Goal: Task Accomplishment & Management: Use online tool/utility

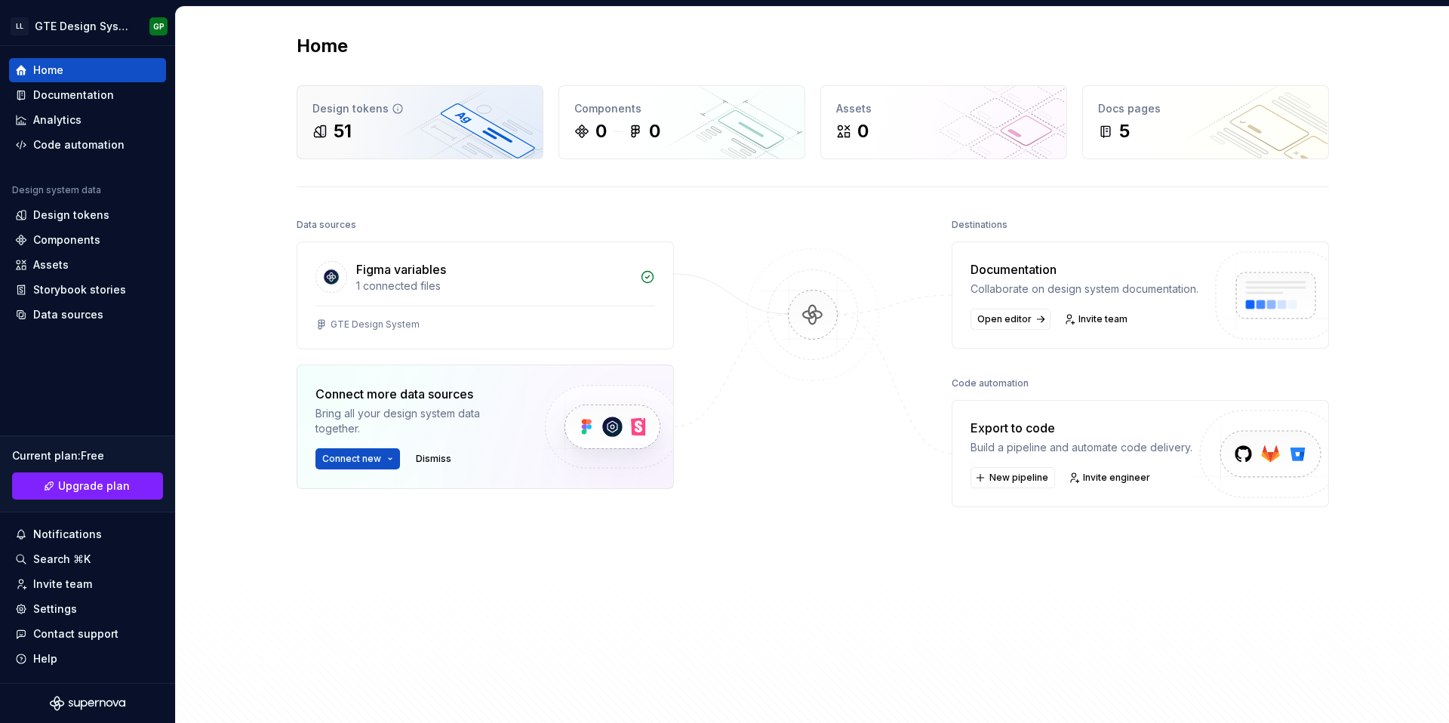
click at [443, 118] on div "Design tokens 51" at bounding box center [419, 122] width 245 height 72
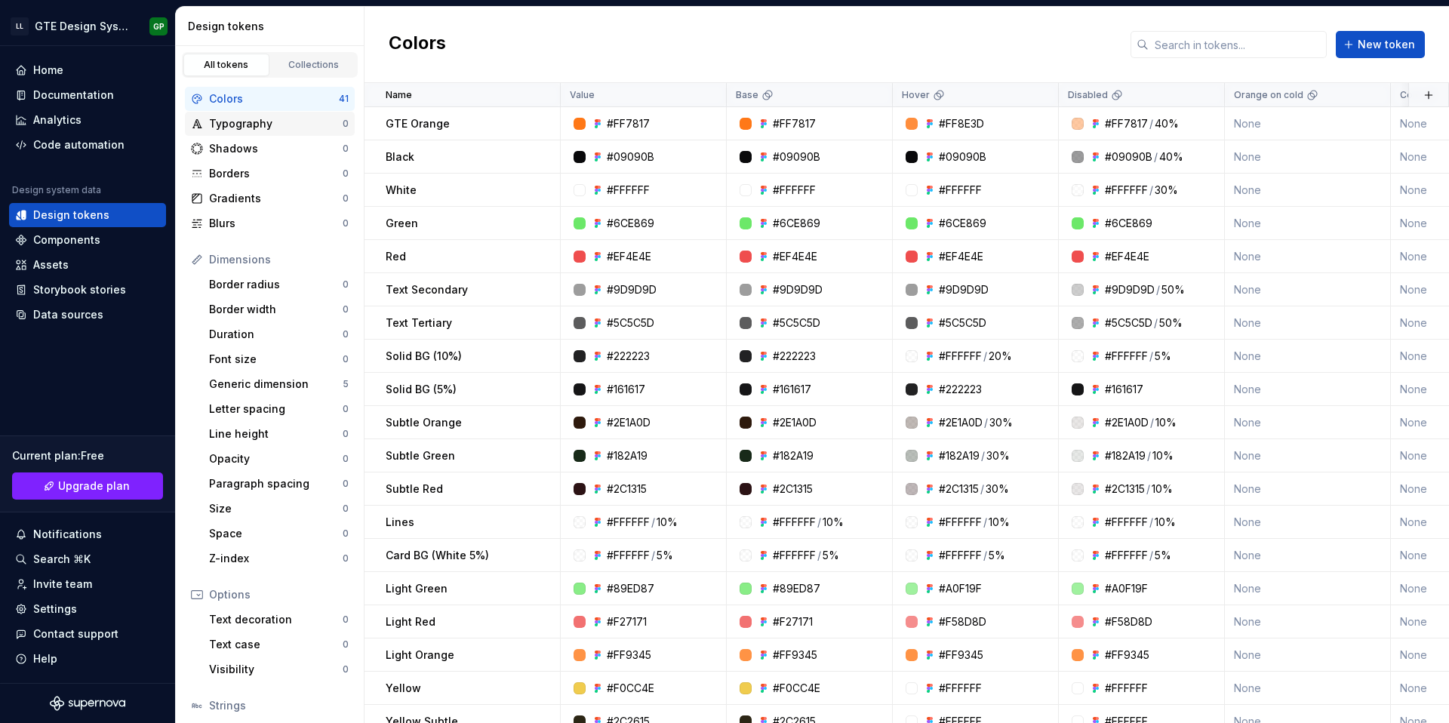
click at [263, 118] on div "Typography" at bounding box center [276, 123] width 134 height 15
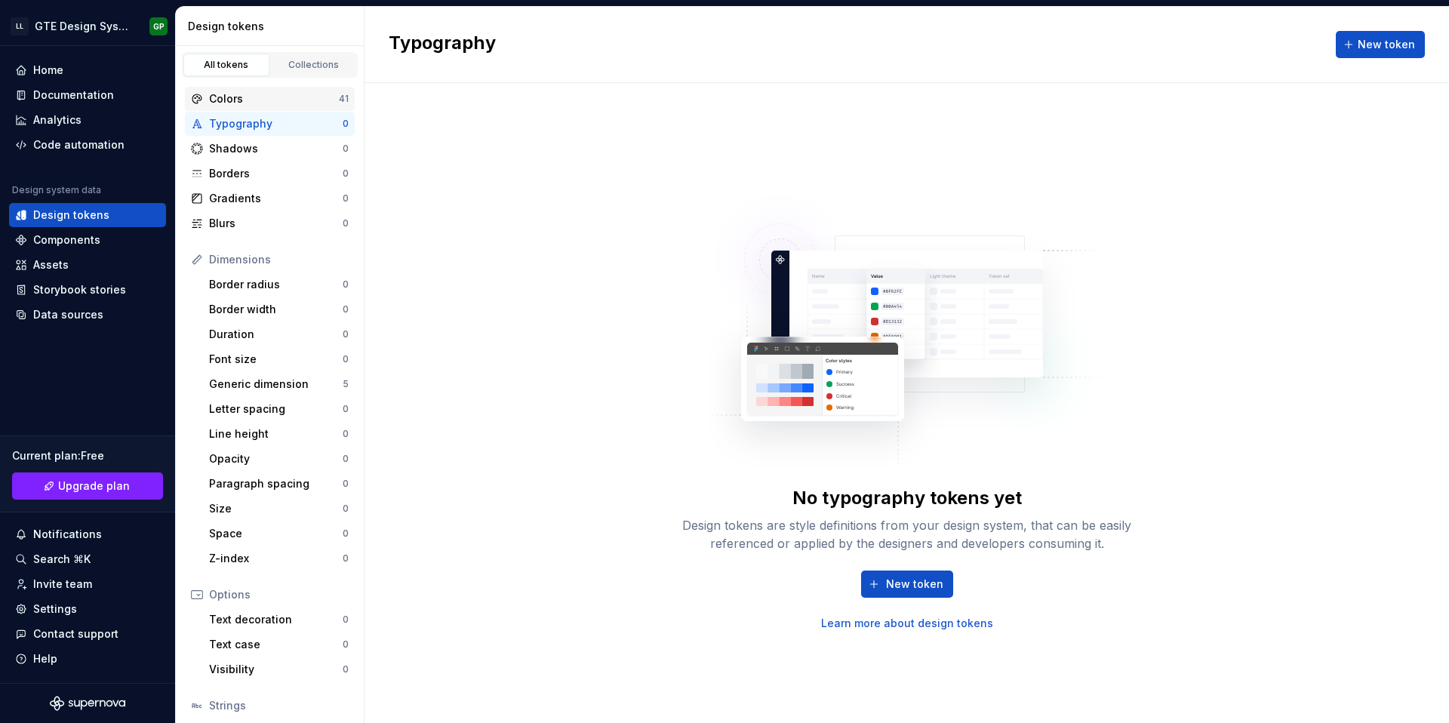
click at [253, 99] on div "Colors" at bounding box center [274, 98] width 130 height 15
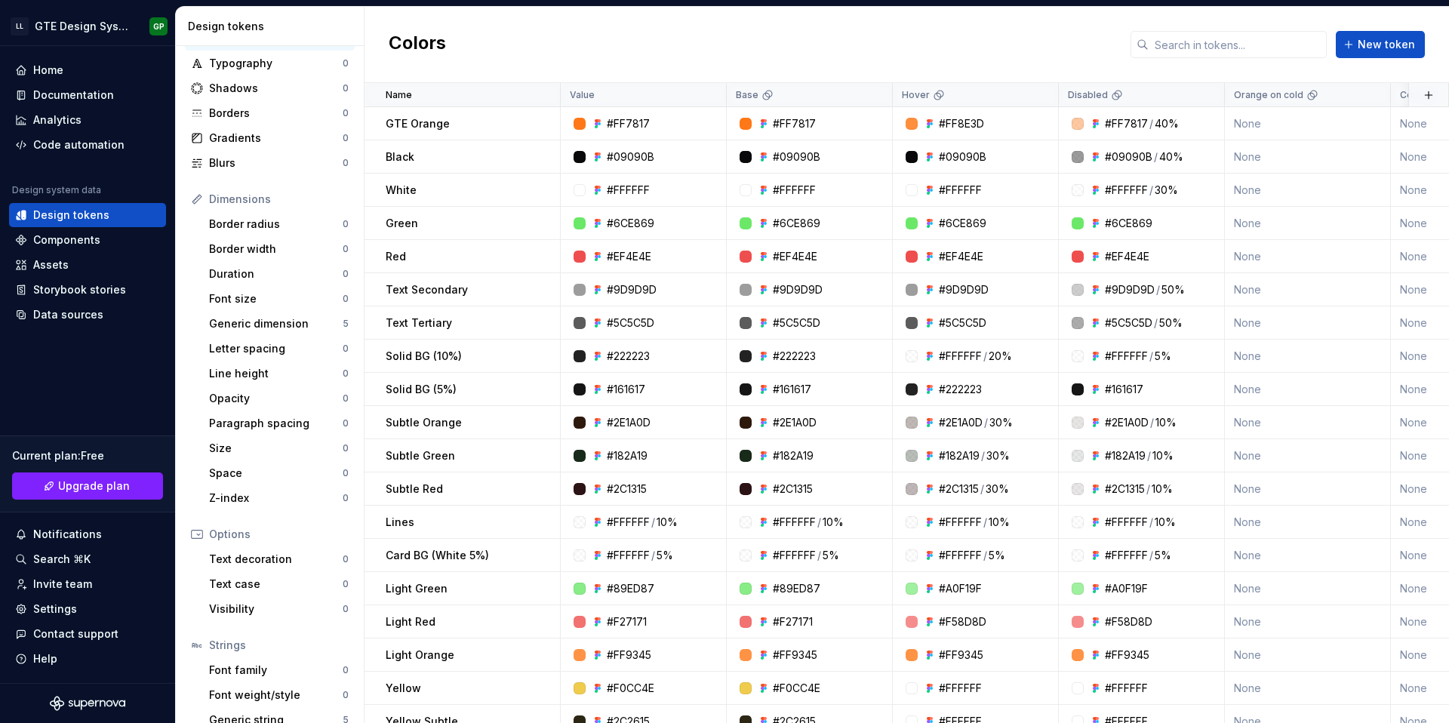
scroll to position [103, 0]
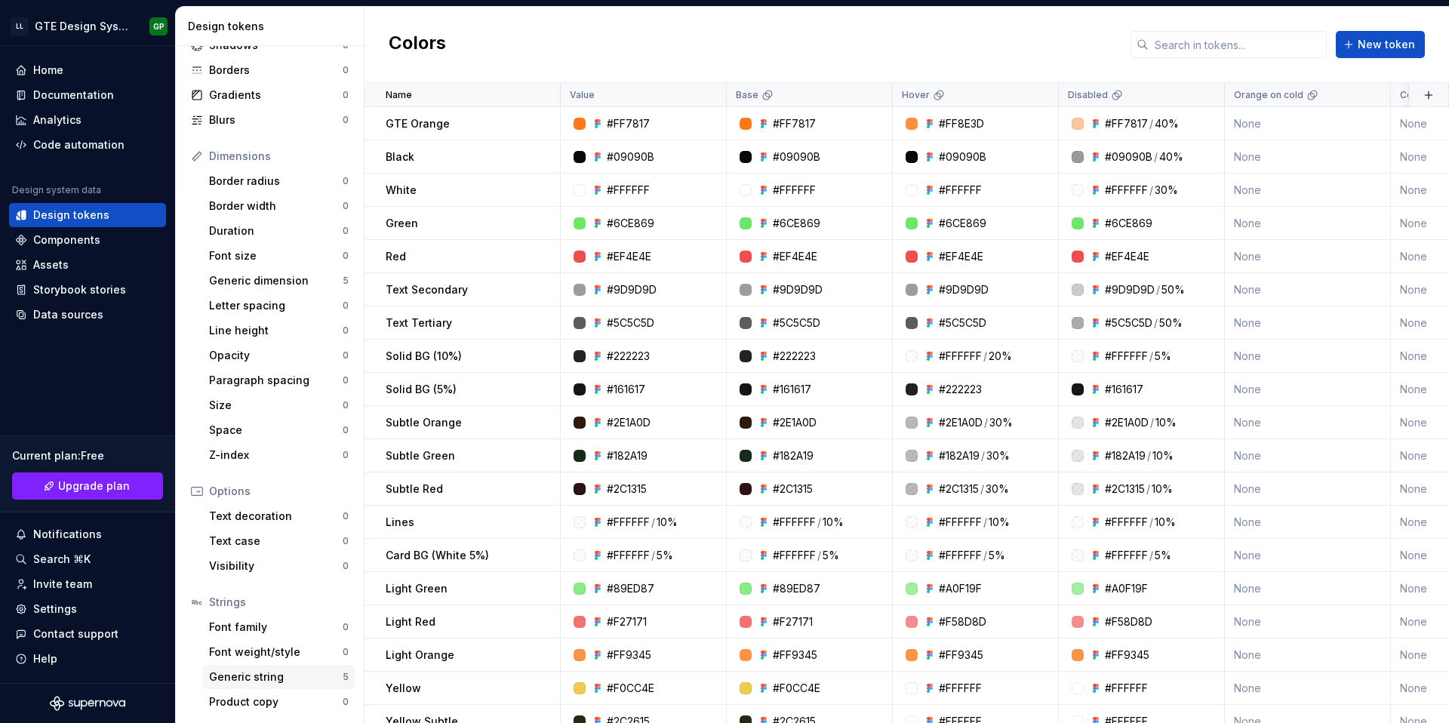
click at [265, 672] on div "Generic string" at bounding box center [276, 676] width 134 height 15
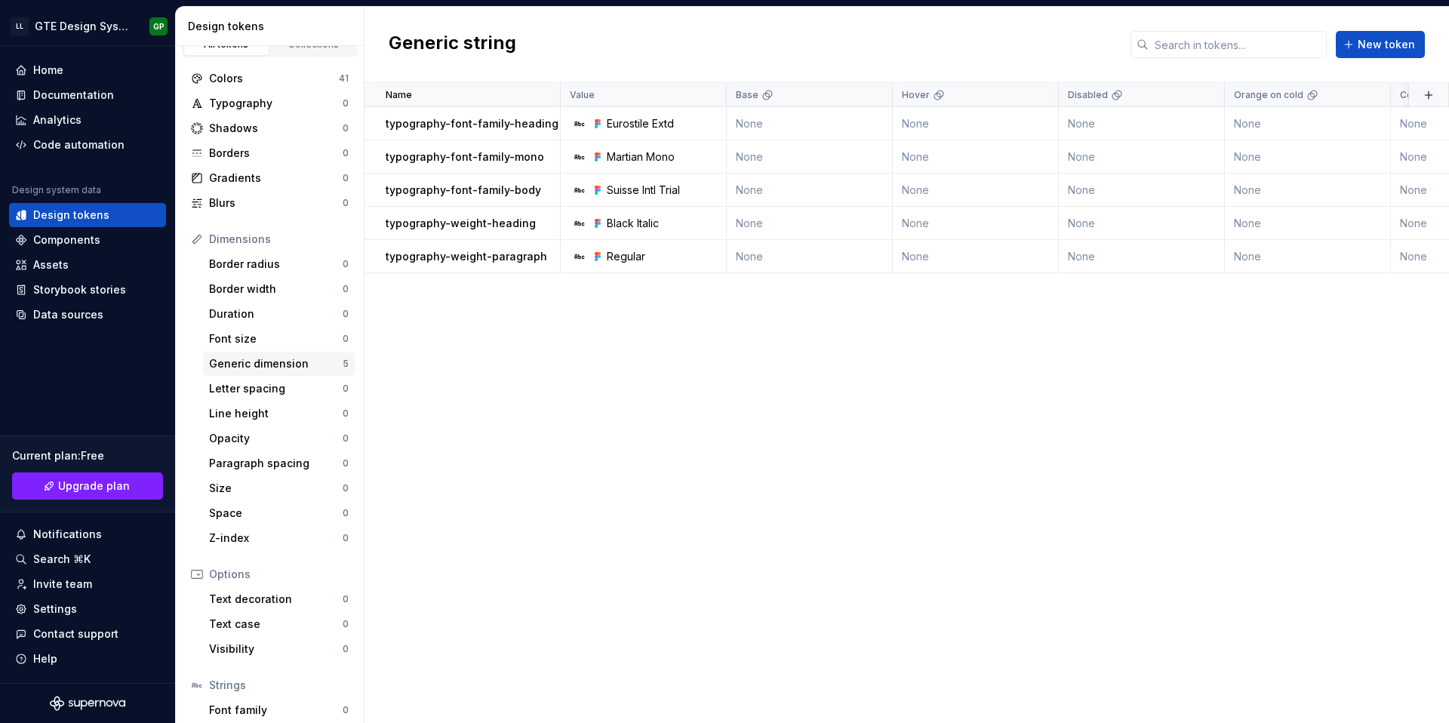
scroll to position [24, 0]
click at [246, 358] on div "Generic dimension" at bounding box center [276, 359] width 134 height 15
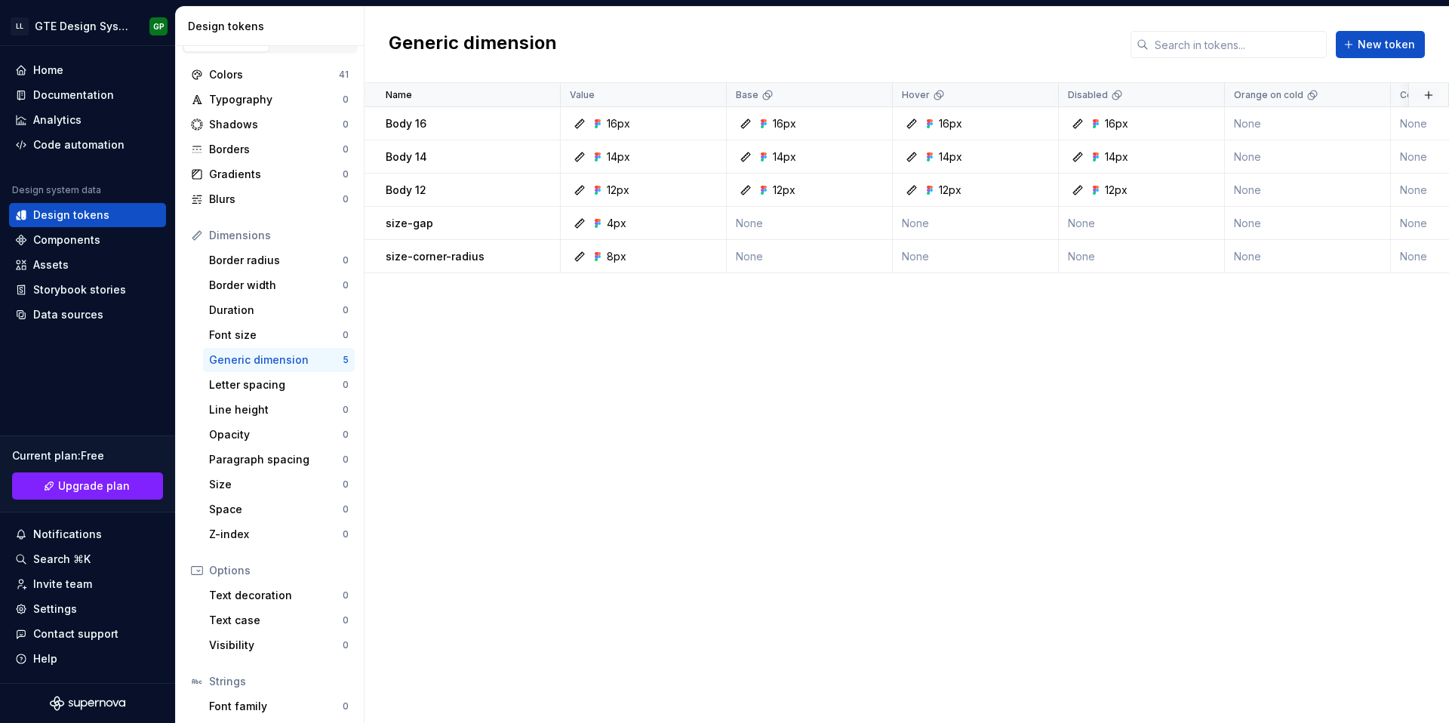
click at [291, 357] on div "Generic dimension" at bounding box center [276, 359] width 134 height 15
click at [91, 278] on div "Storybook stories" at bounding box center [87, 290] width 157 height 24
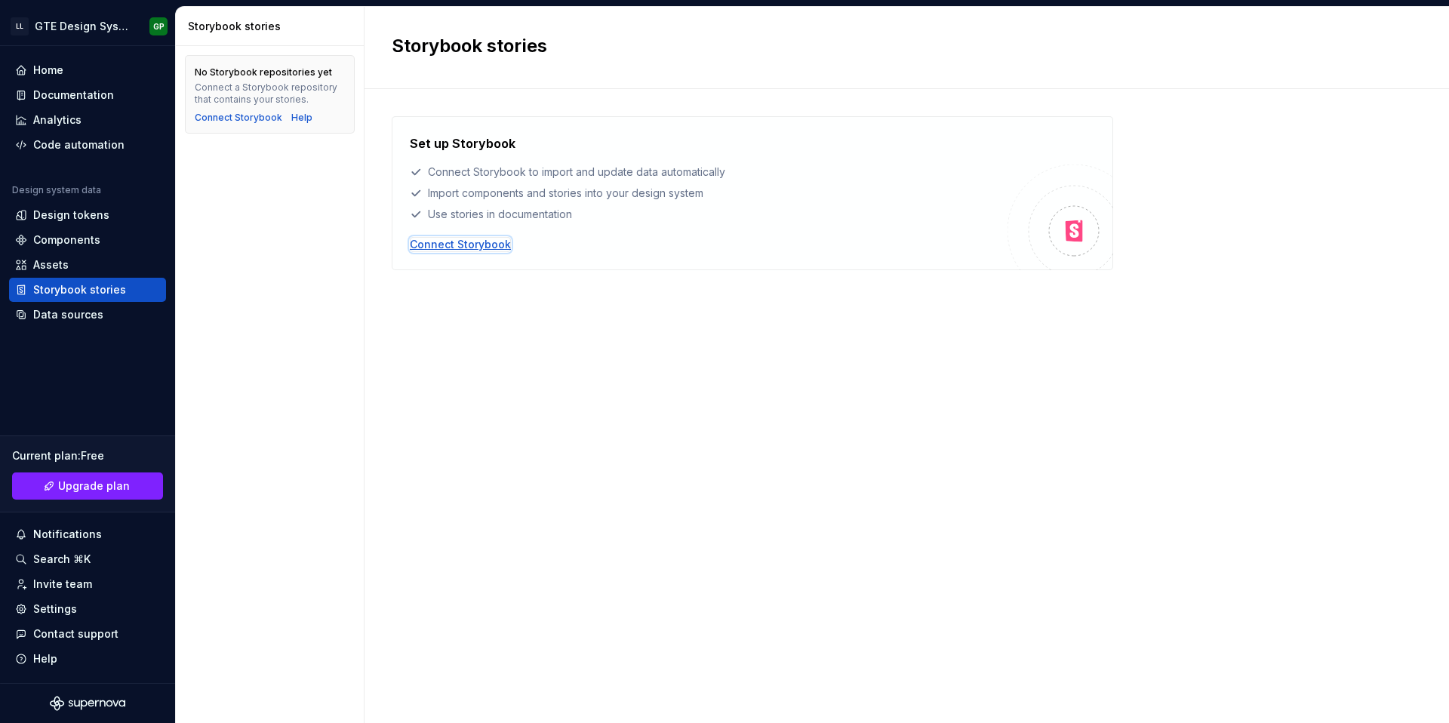
click at [471, 246] on div "Connect Storybook" at bounding box center [460, 244] width 101 height 15
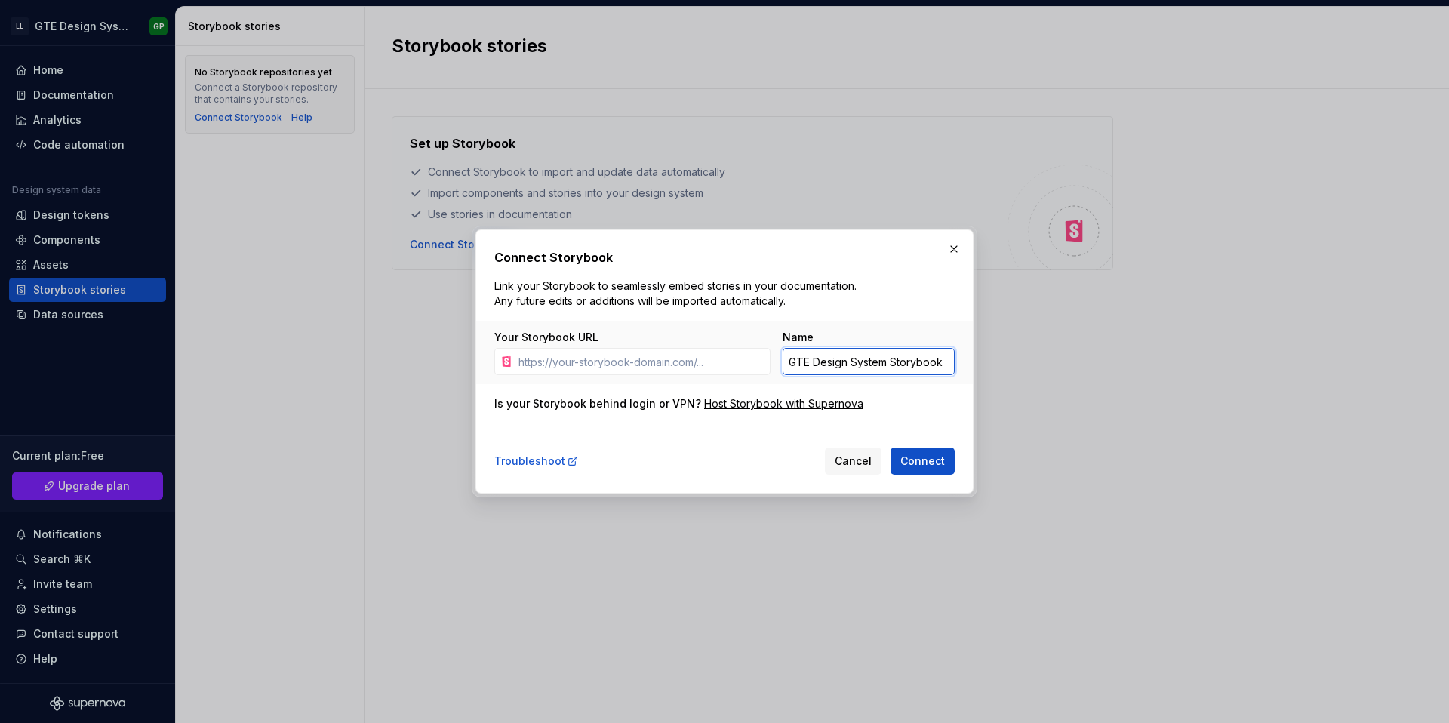
click at [865, 364] on input "GTE Design System Storybook" at bounding box center [868, 361] width 172 height 27
click at [721, 456] on div "Troubleshoot Cancel Connect" at bounding box center [724, 457] width 460 height 33
click at [693, 450] on div "Troubleshoot Cancel Connect" at bounding box center [724, 457] width 460 height 33
click at [780, 401] on div "Host Storybook with Supernova" at bounding box center [783, 403] width 159 height 15
click at [864, 346] on div "Name GTE Design System Storybook" at bounding box center [868, 352] width 172 height 45
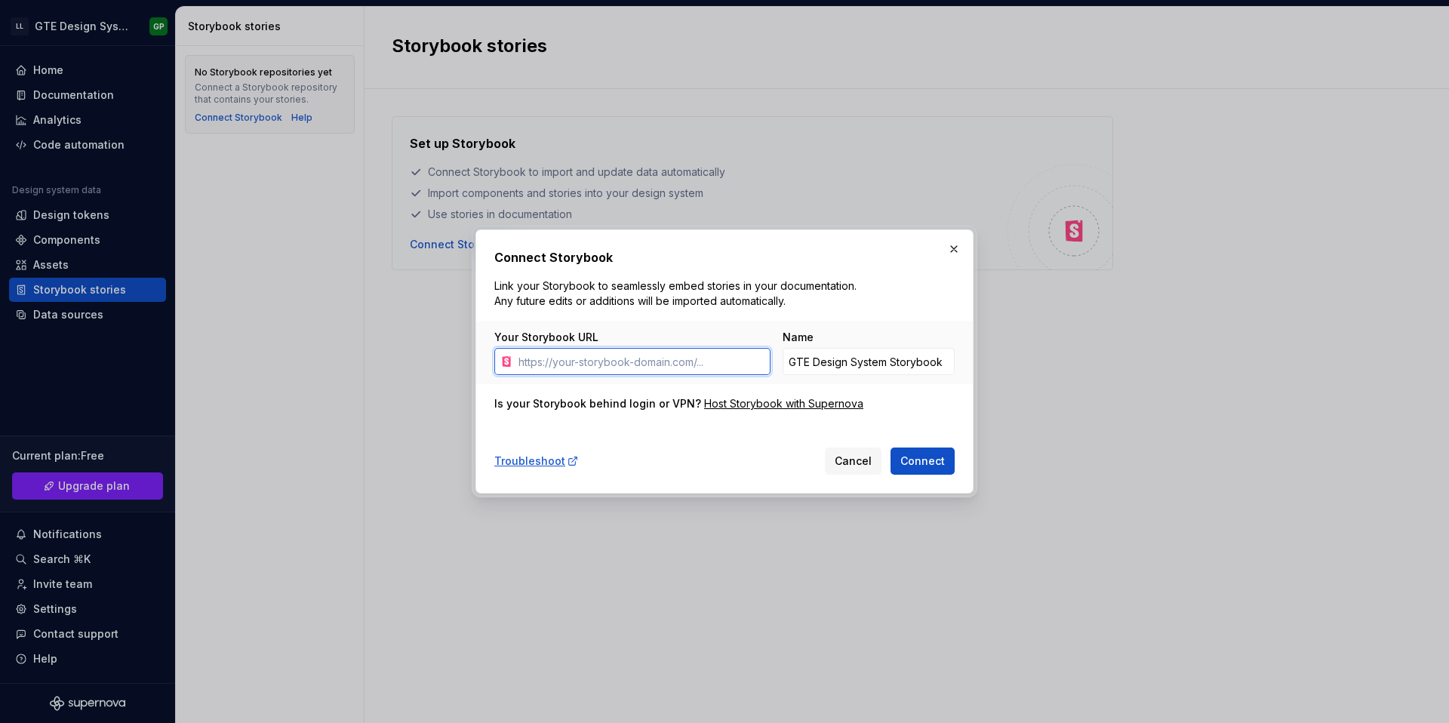
click at [622, 367] on input "Your Storybook URL" at bounding box center [641, 361] width 258 height 27
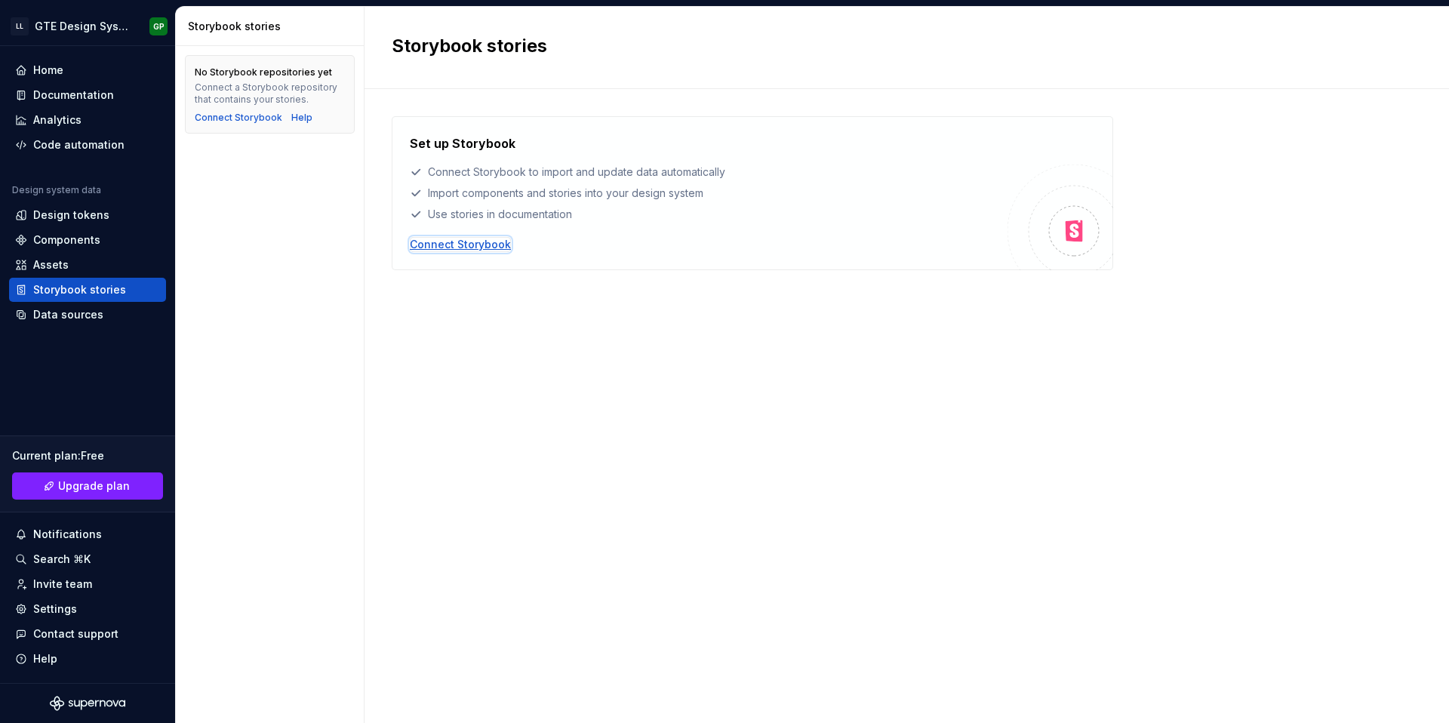
click at [483, 244] on div "Connect Storybook" at bounding box center [460, 244] width 101 height 15
click at [327, 490] on div "No Storybook repositories yet Connect a Storybook repository that contains your…" at bounding box center [270, 384] width 188 height 677
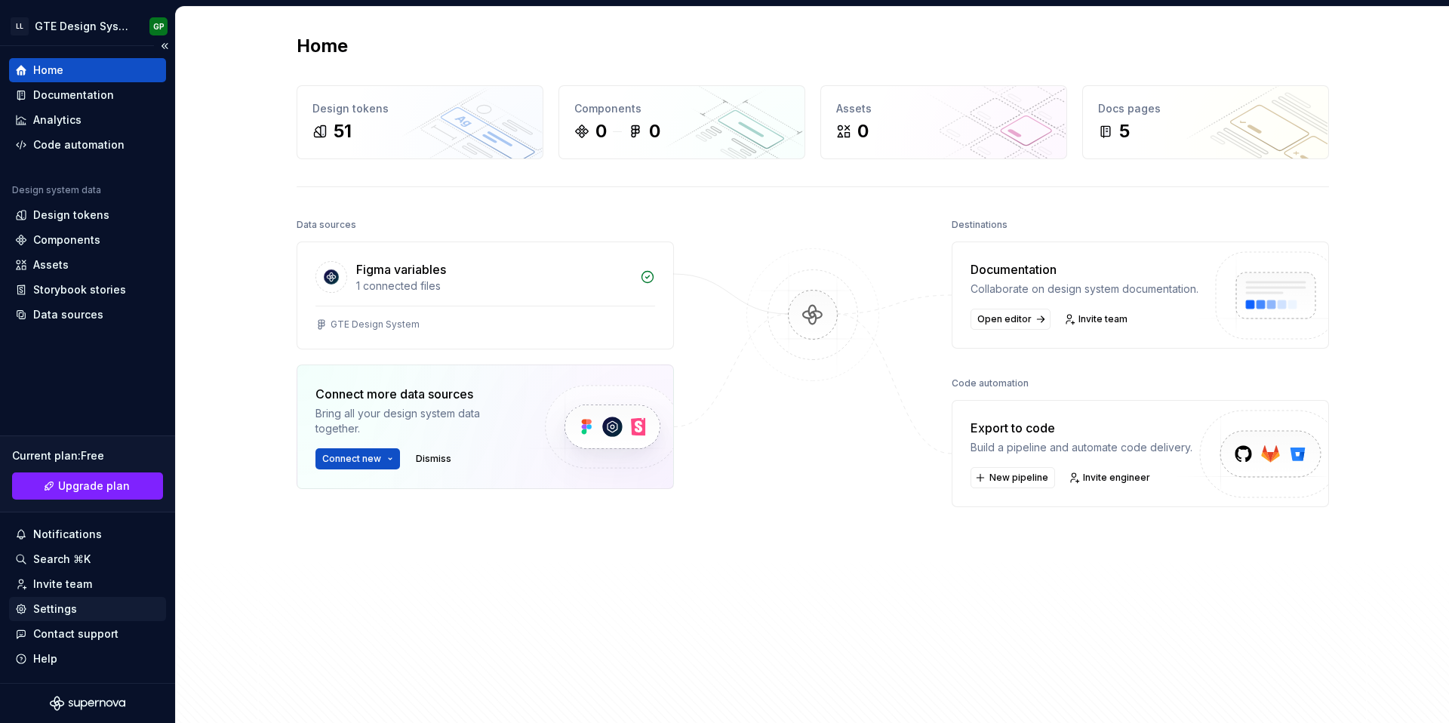
click at [58, 609] on div "Settings" at bounding box center [55, 608] width 44 height 15
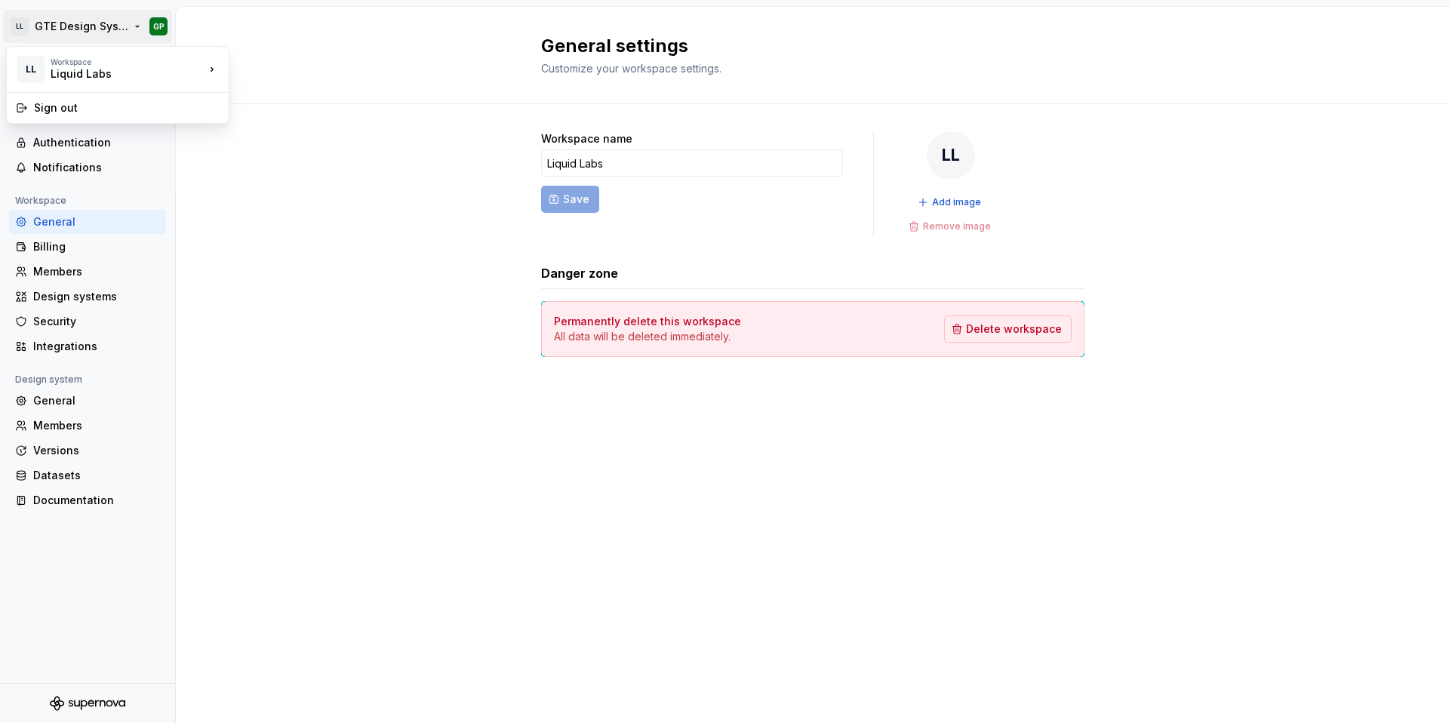
click at [108, 32] on html "LL GTE Design System GP Back Account Profile Authentication Notifications Works…" at bounding box center [724, 361] width 1449 height 723
click at [354, 278] on html "LL GTE Design System GP Back Account Profile Authentication Notifications Works…" at bounding box center [724, 361] width 1449 height 723
click at [48, 126] on div "Profile" at bounding box center [87, 118] width 157 height 24
click at [48, 137] on div "Authentication" at bounding box center [96, 142] width 127 height 15
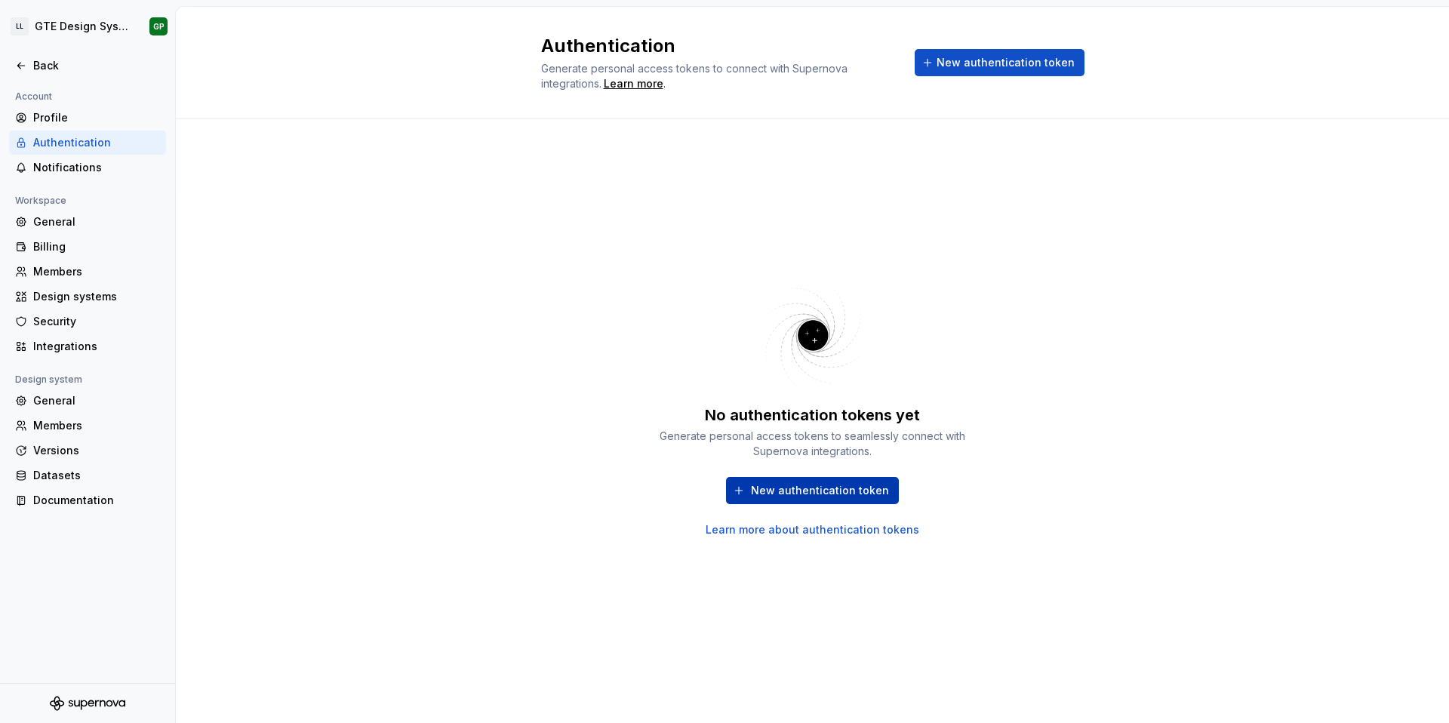
click at [769, 497] on button "New authentication token" at bounding box center [812, 490] width 173 height 27
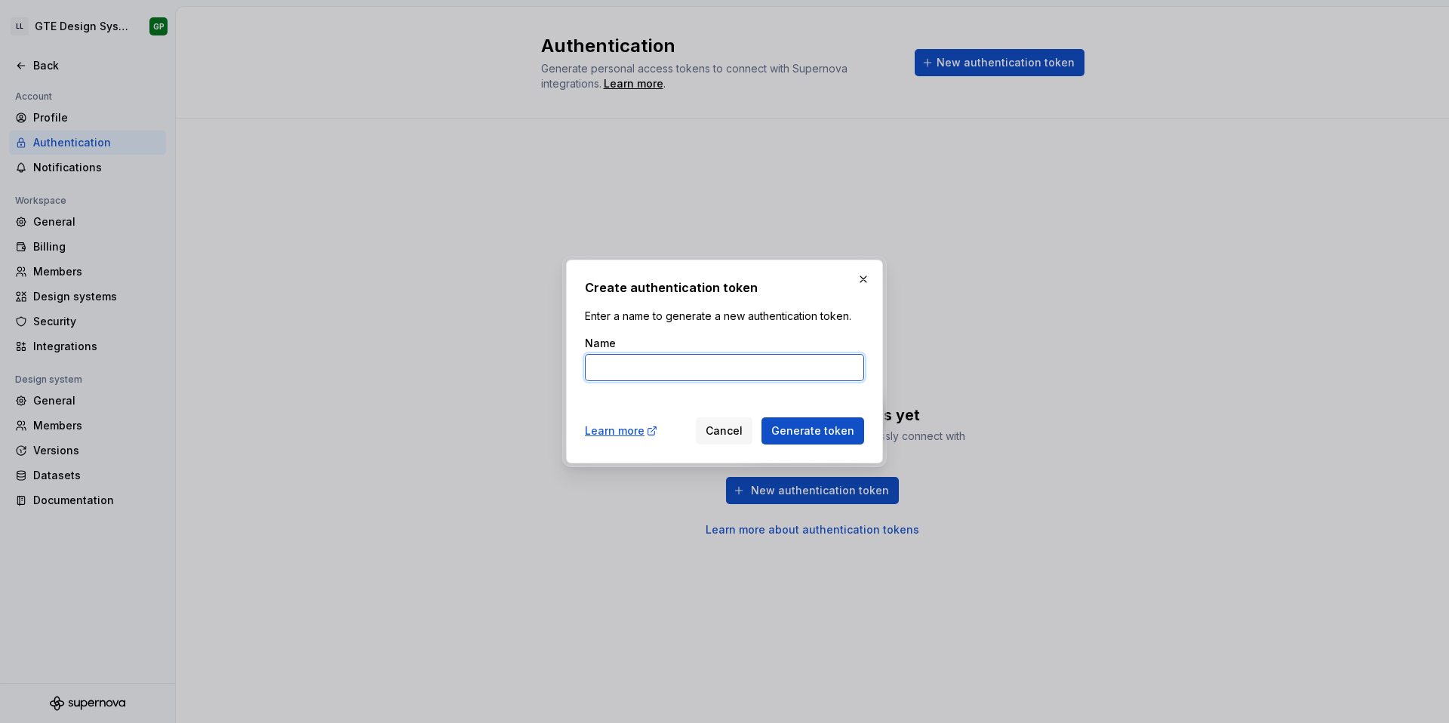
type input "D"
type input "T"
type input "WEB"
click at [828, 428] on span "Generate token" at bounding box center [812, 430] width 83 height 15
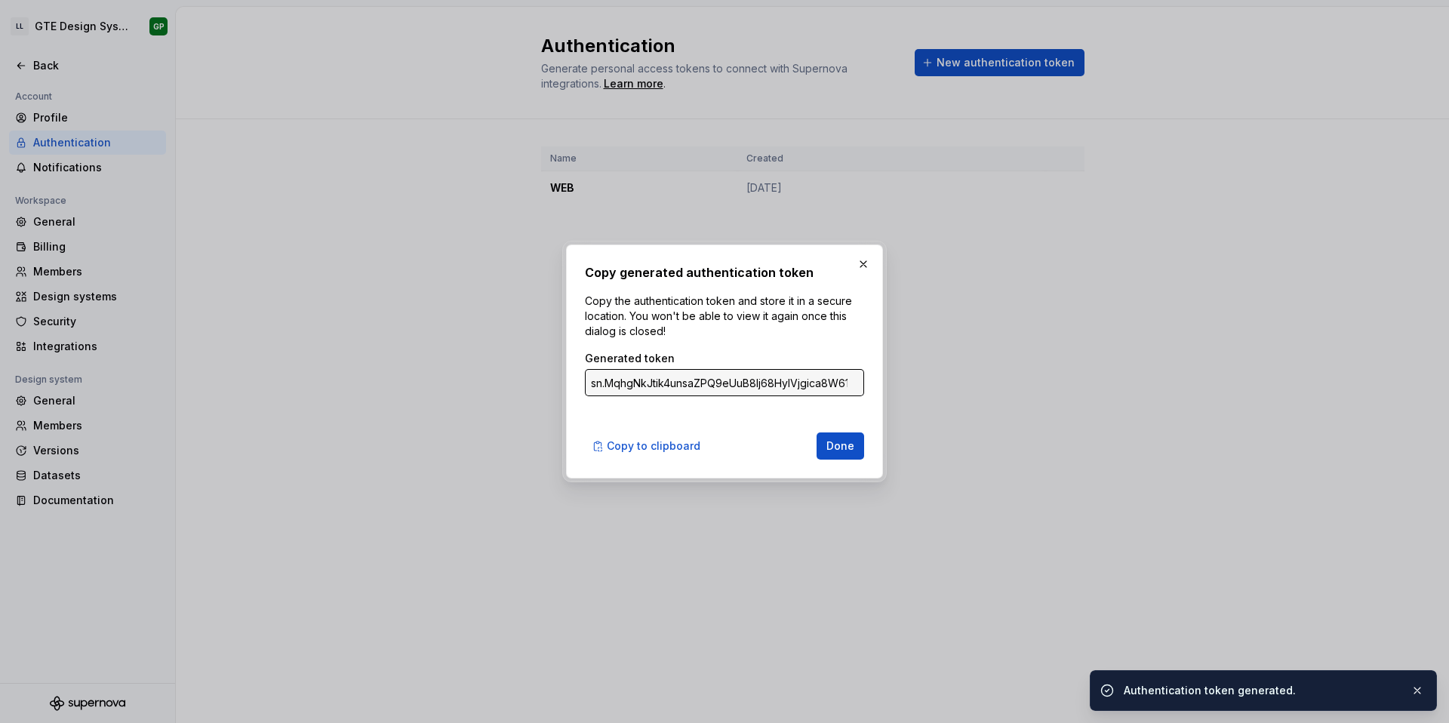
click at [735, 389] on input "sn.MqhgNkJtik4unsaZPQ9eUuB8lj68HyIVjgica8W61LMmW5CHPjtZj4rECbCeZQWfVIdfIRIzMlJh…" at bounding box center [724, 382] width 279 height 27
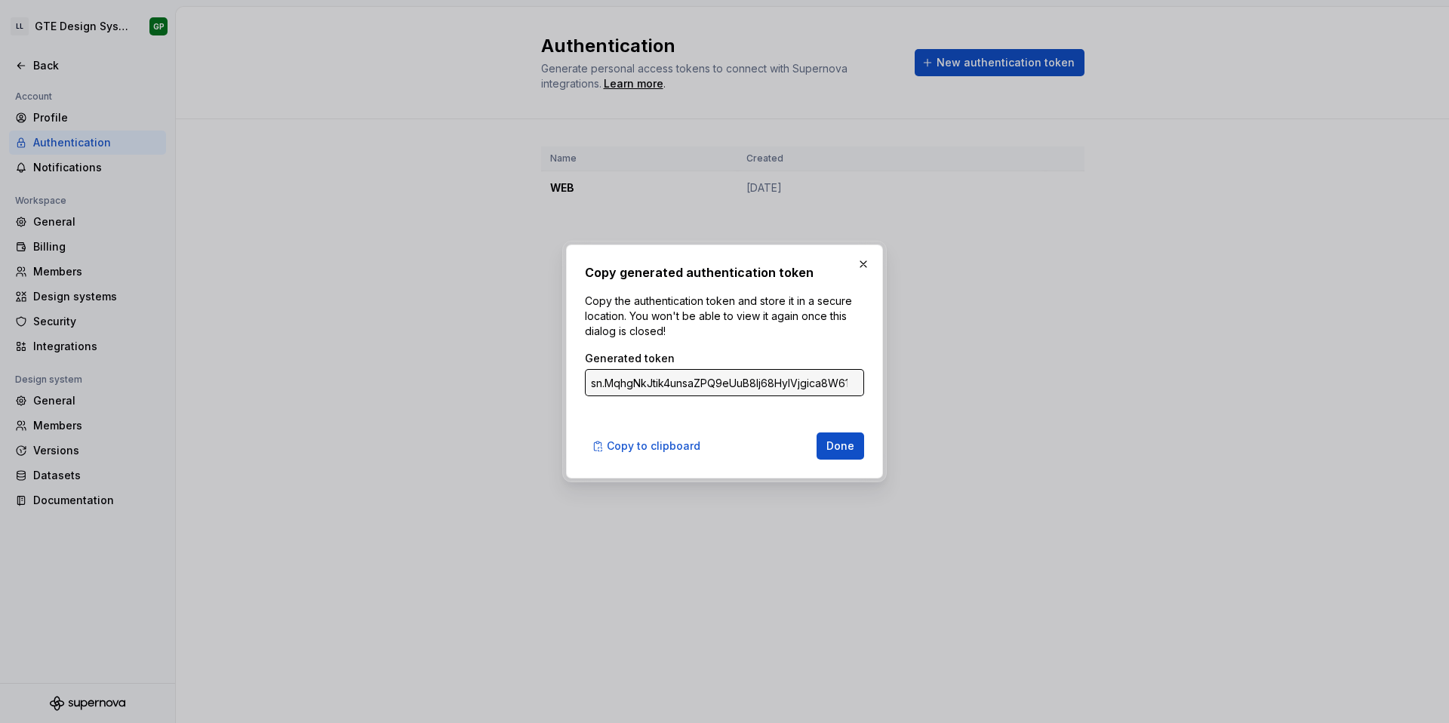
click at [733, 389] on input "sn.MqhgNkJtik4unsaZPQ9eUuB8lj68HyIVjgica8W61LMmW5CHPjtZj4rECbCeZQWfVIdfIRIzMlJh…" at bounding box center [724, 382] width 279 height 27
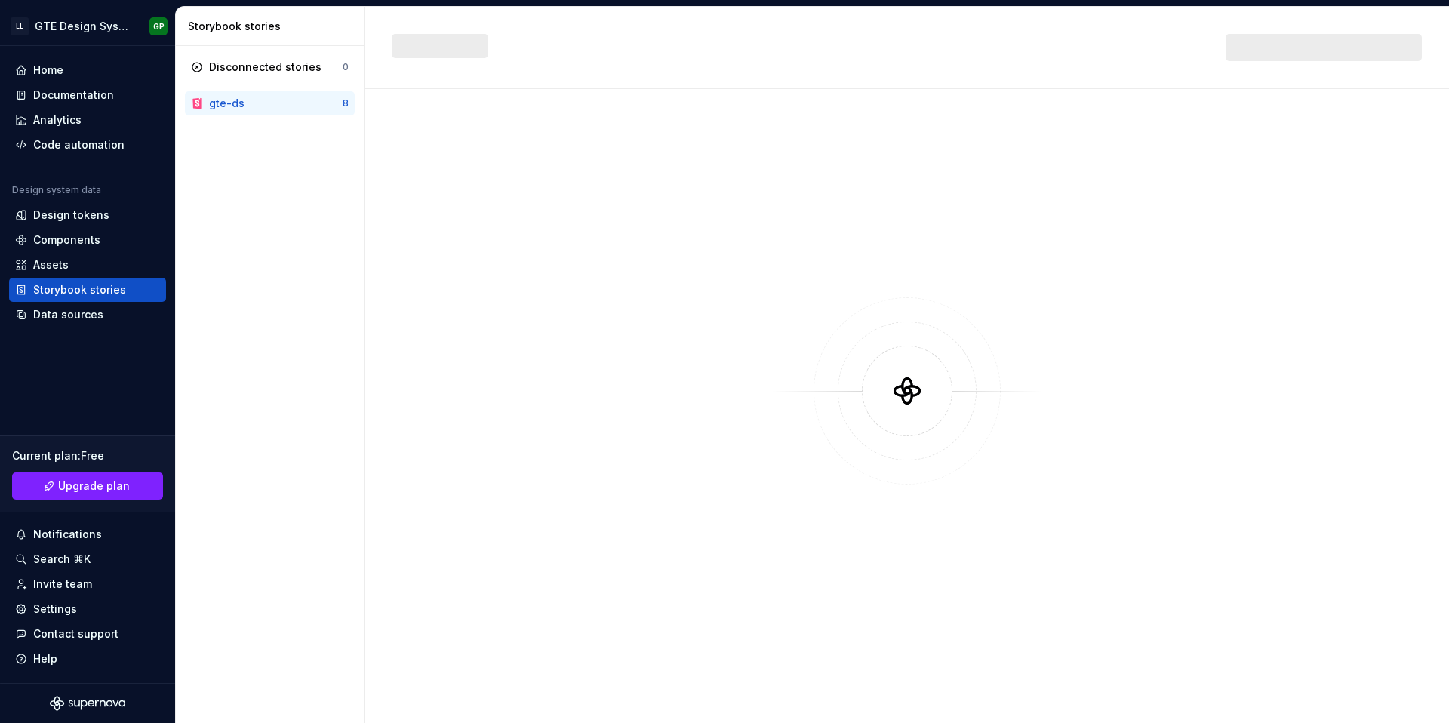
click at [239, 104] on div "gte-ds" at bounding box center [226, 103] width 35 height 15
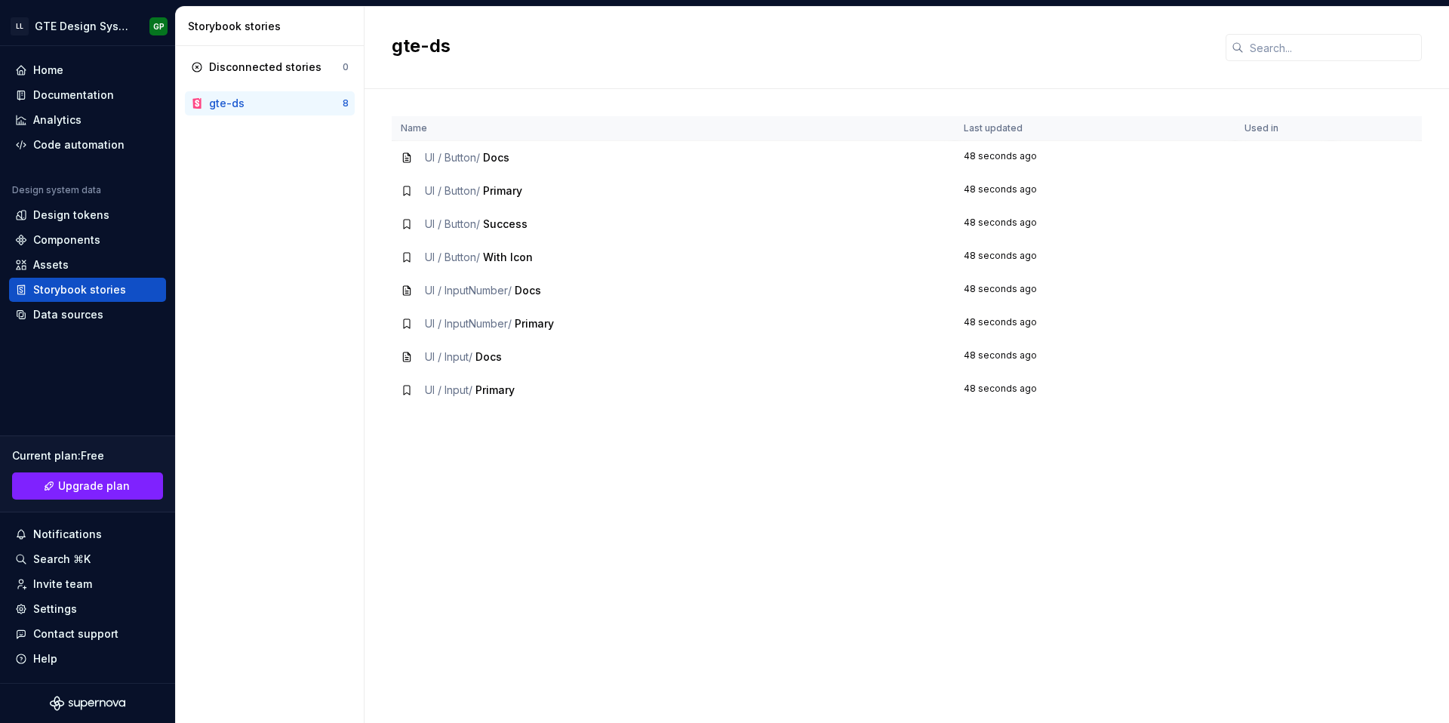
click at [485, 373] on td "UI / Input / Primary" at bounding box center [673, 389] width 563 height 33
click at [485, 397] on div "UI / Input / Primary" at bounding box center [470, 390] width 90 height 15
click at [859, 373] on td "UI / Input / Primary" at bounding box center [673, 389] width 563 height 33
click at [409, 140] on th "Name" at bounding box center [673, 128] width 563 height 25
click at [261, 70] on div "Disconnected stories" at bounding box center [265, 67] width 112 height 15
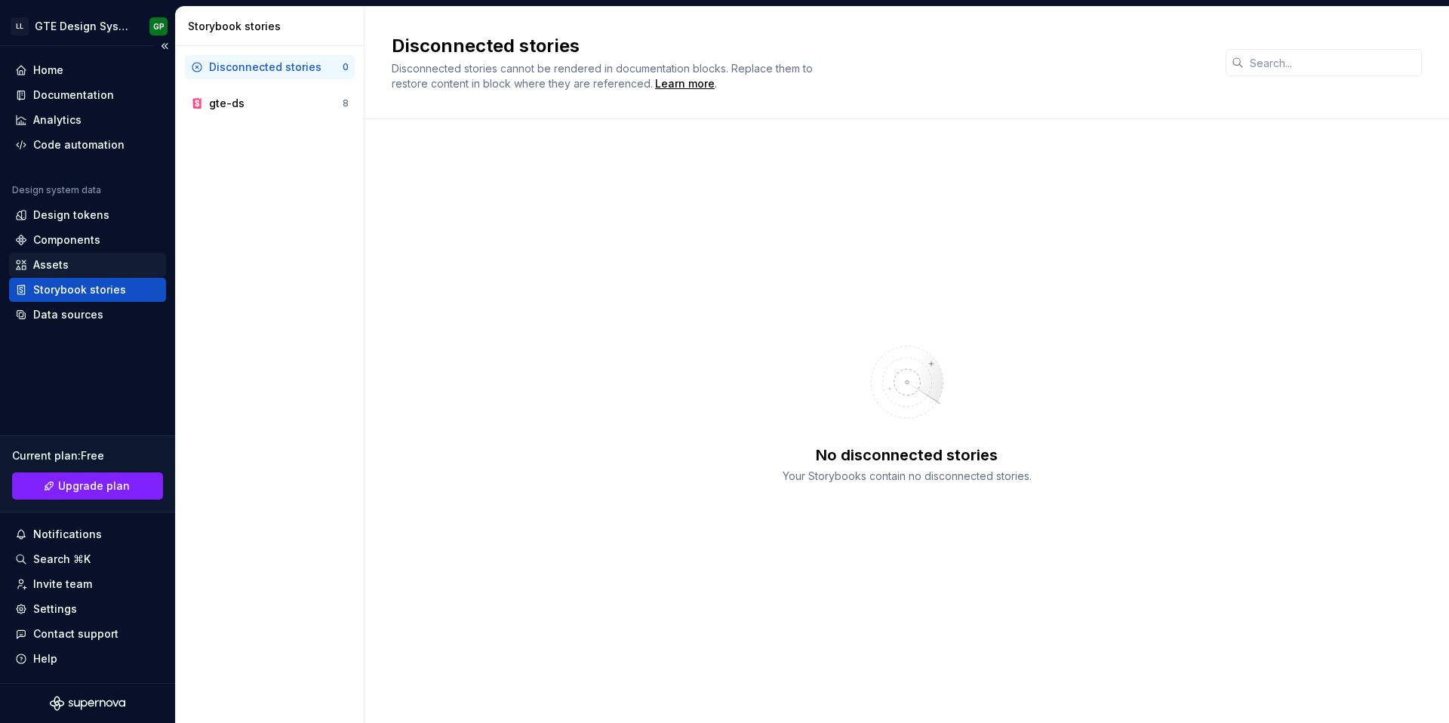
click at [86, 273] on div "Assets" at bounding box center [87, 265] width 157 height 24
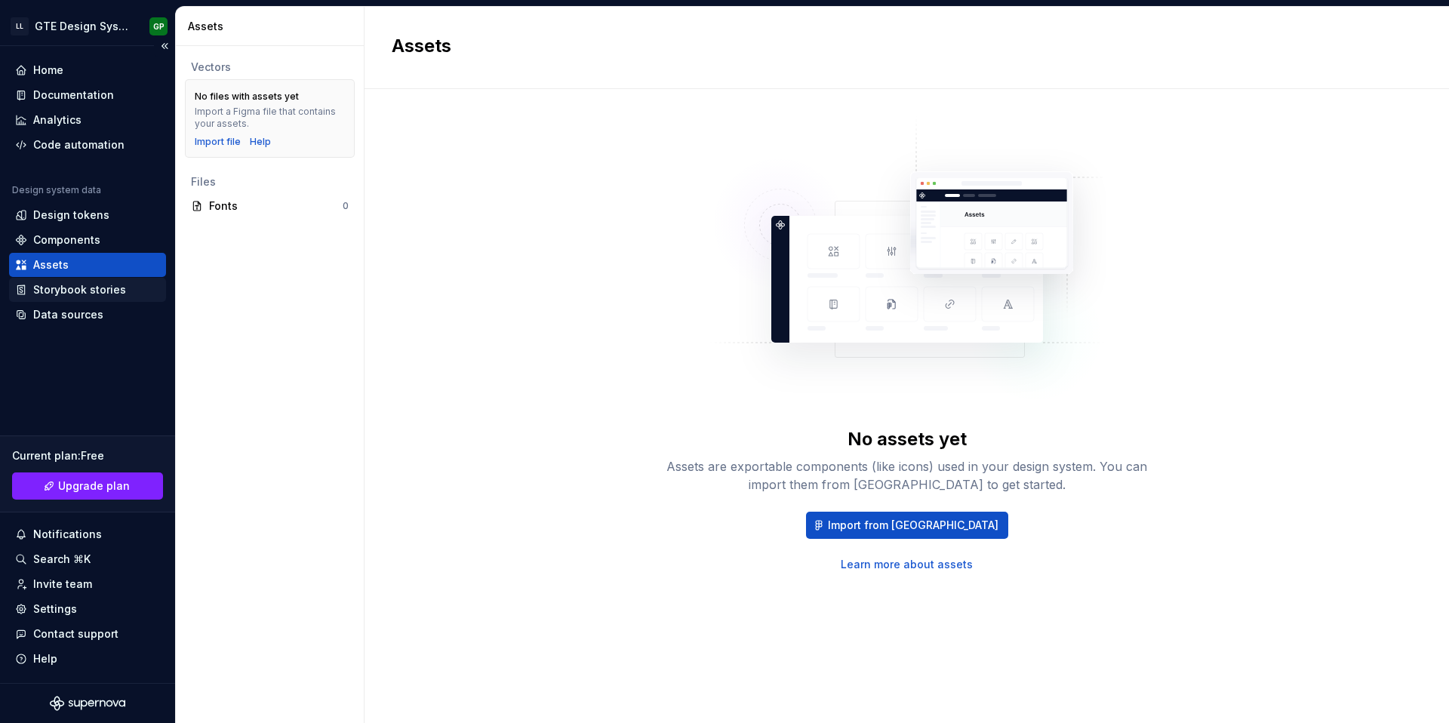
click at [86, 285] on div "Storybook stories" at bounding box center [79, 289] width 93 height 15
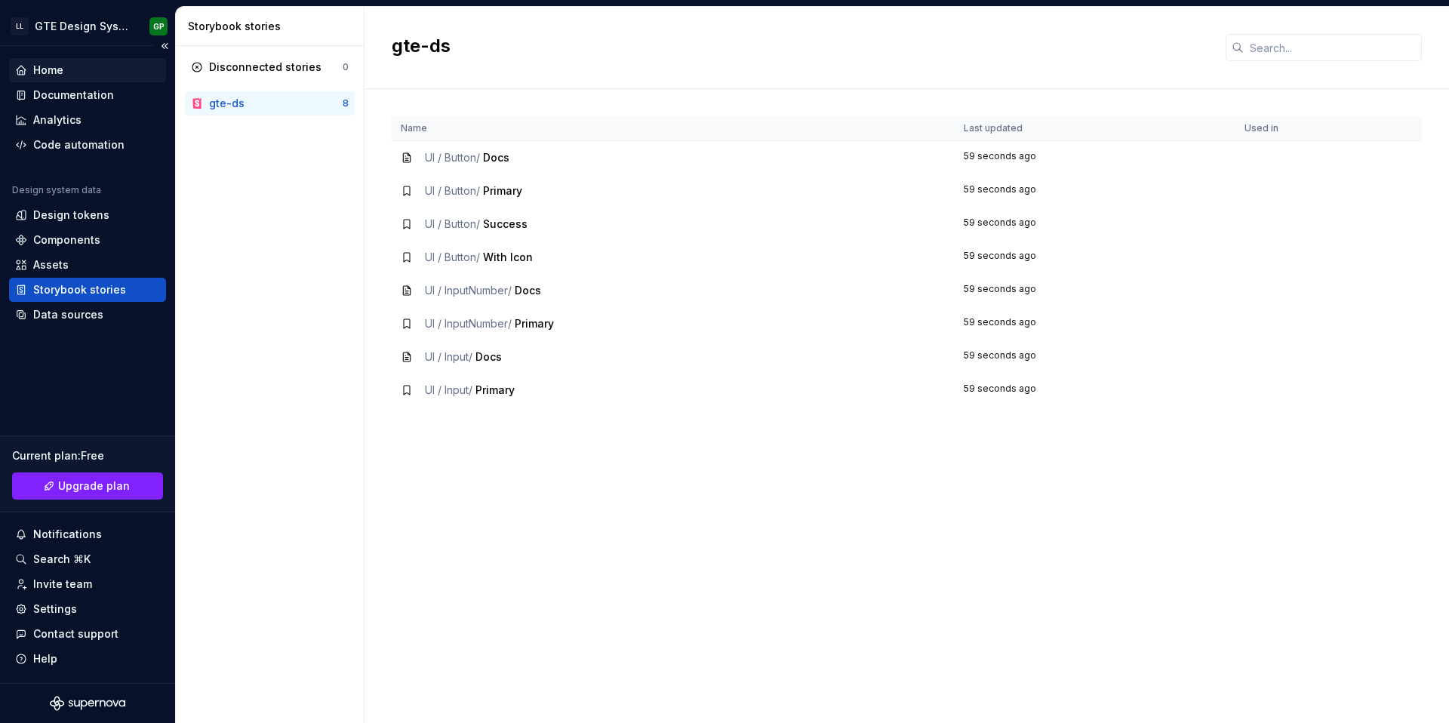
click at [48, 75] on div "Home" at bounding box center [48, 70] width 30 height 15
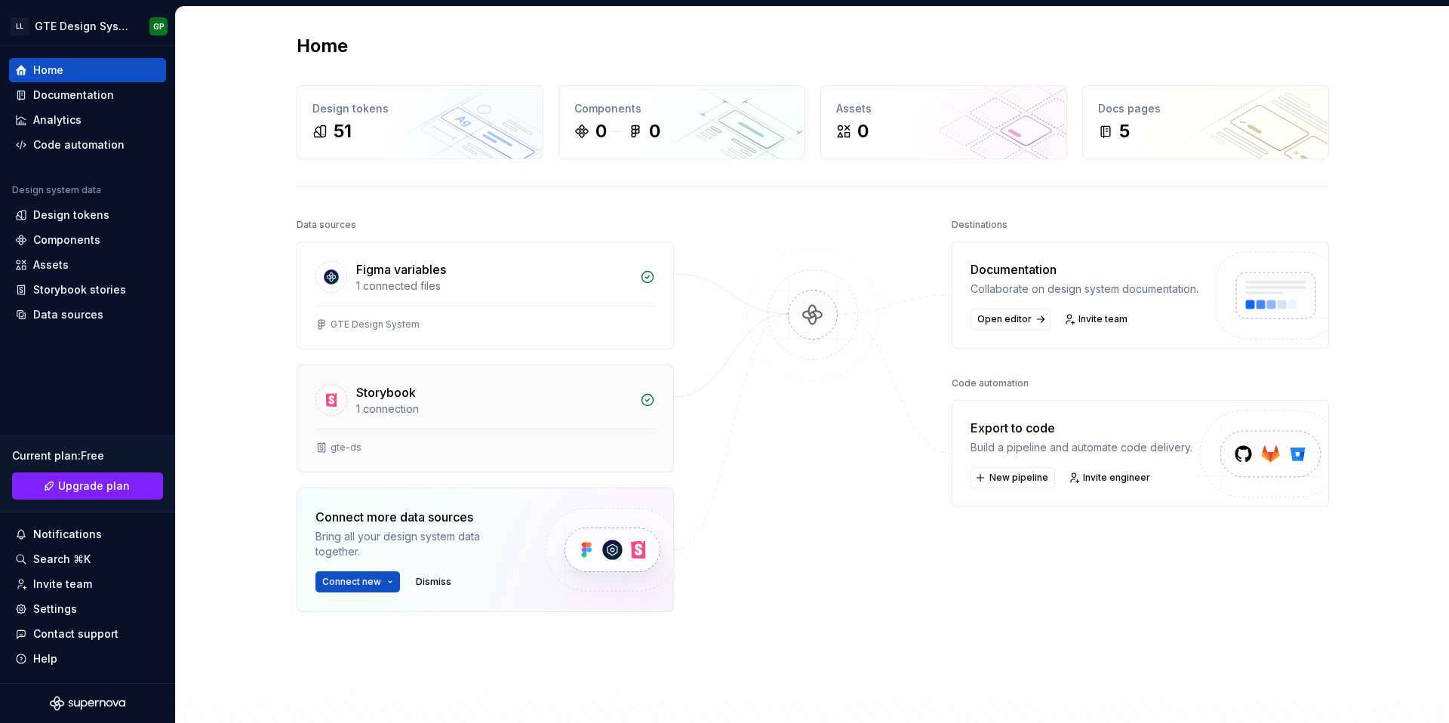
click at [433, 423] on div "Storybook 1 connection" at bounding box center [485, 396] width 376 height 63
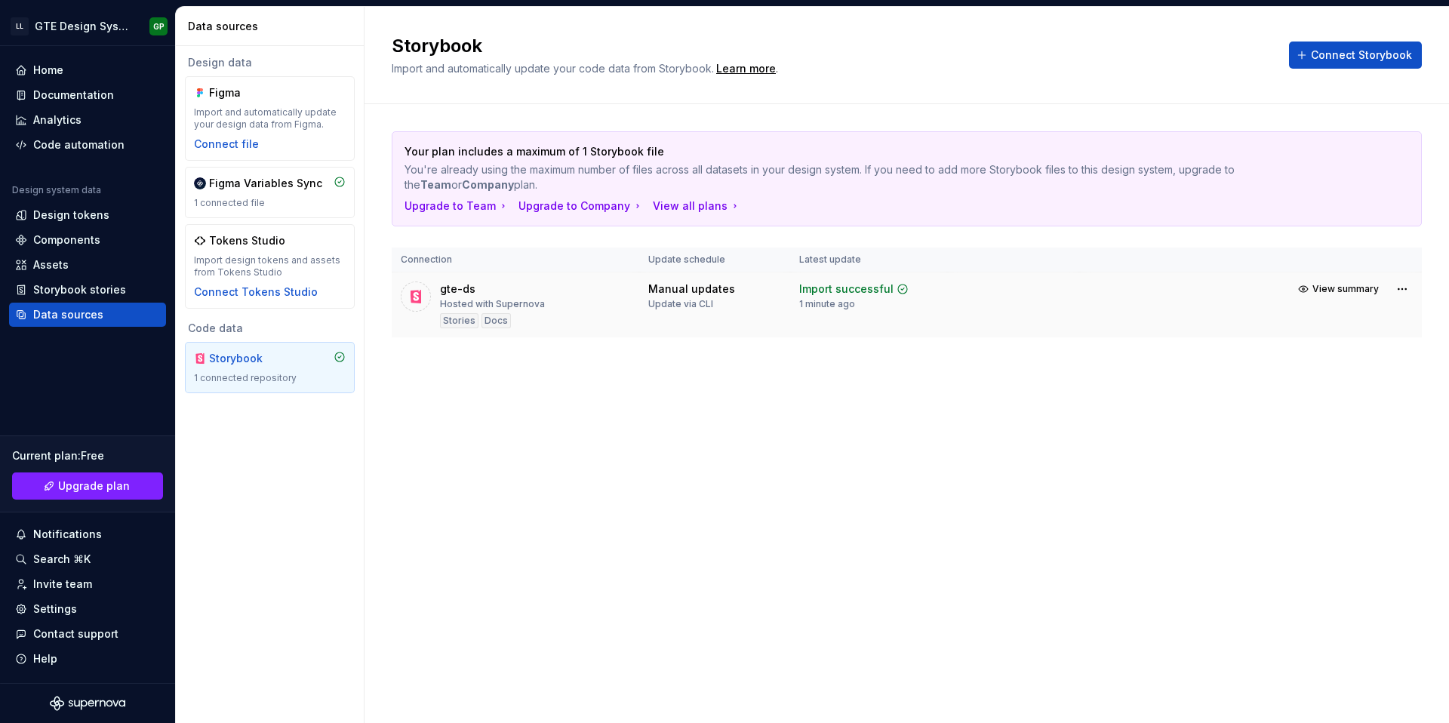
click at [570, 306] on div "gte-ds Hosted with Supernova Stories Docs" at bounding box center [515, 304] width 229 height 47
click at [1325, 281] on button "View summary" at bounding box center [1339, 288] width 92 height 21
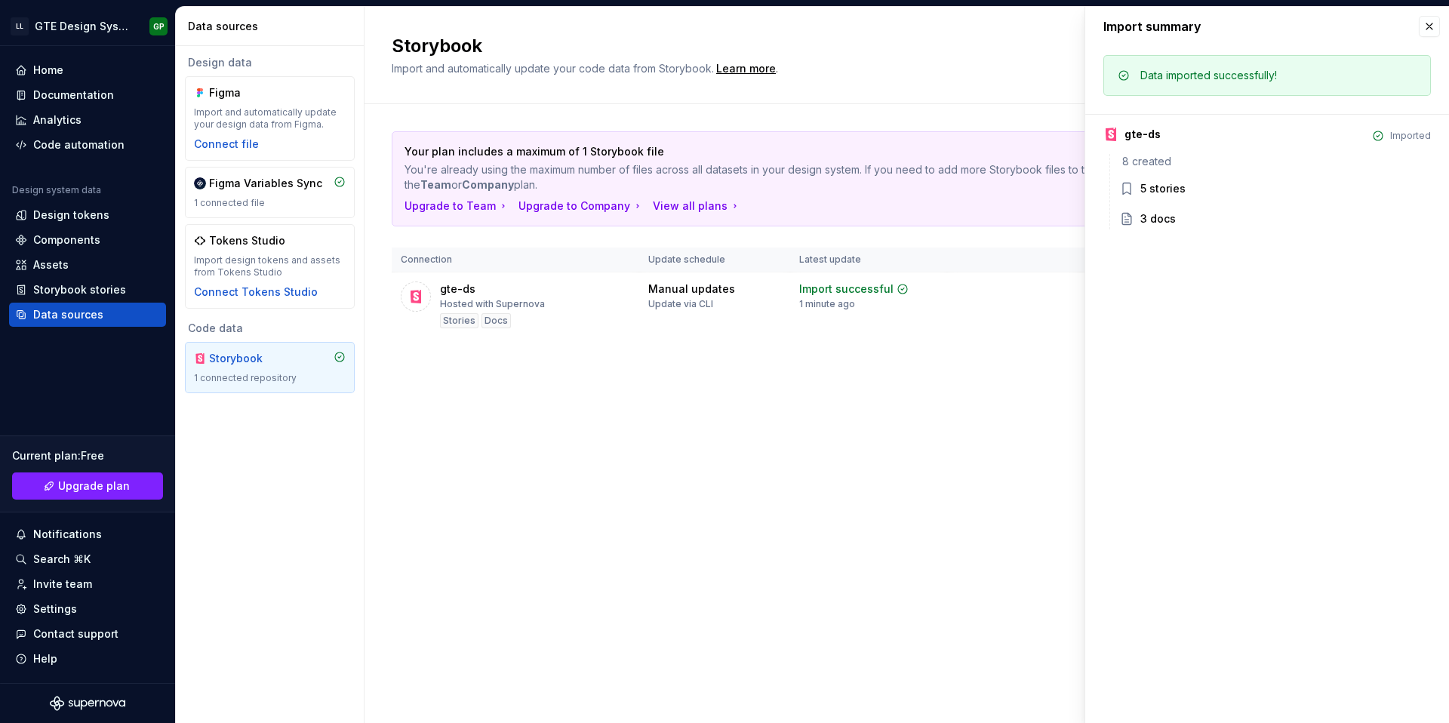
click at [1175, 193] on div "5 stories" at bounding box center [1162, 188] width 45 height 15
click at [1157, 232] on div "Data imported successfully! gte-ds Imported 8 created 5 stories 3 docs" at bounding box center [1267, 146] width 364 height 201
click at [859, 450] on div "Storybook Import and automatically update your code data from Storybook. Learn …" at bounding box center [906, 365] width 1084 height 716
click at [1425, 20] on button "button" at bounding box center [1429, 26] width 21 height 21
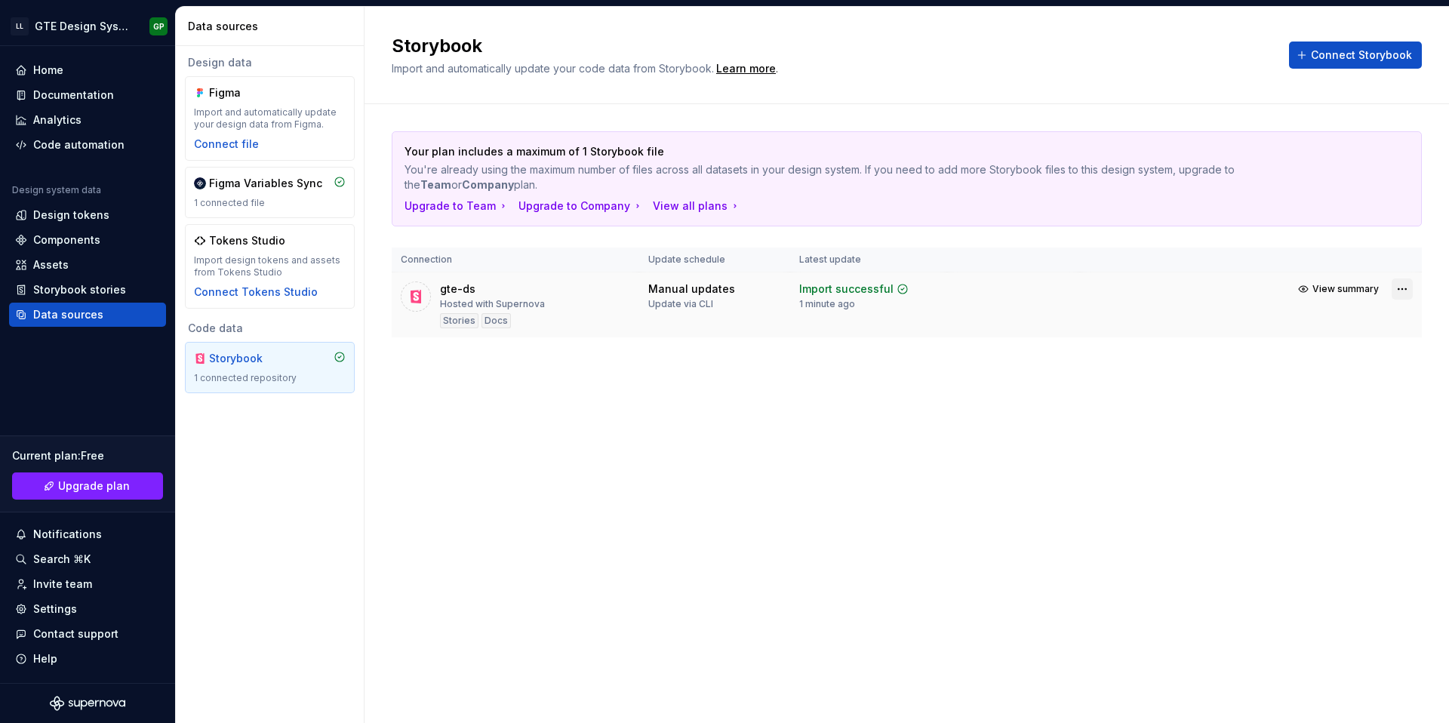
click at [1400, 292] on html "LL GTE Design System GP Home Documentation Analytics Code automation Design sys…" at bounding box center [724, 361] width 1449 height 723
click at [1365, 343] on link "Open Storybook" at bounding box center [1349, 342] width 113 height 15
click at [275, 330] on div "Code data" at bounding box center [270, 328] width 170 height 15
